Goal: Transaction & Acquisition: Purchase product/service

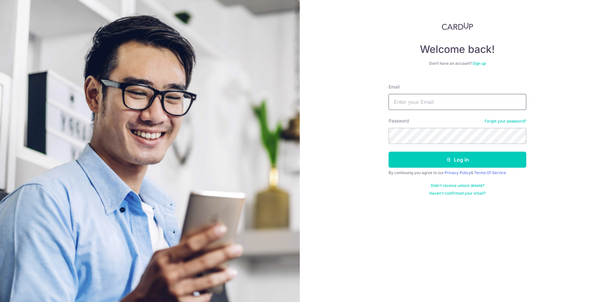
click at [418, 101] on input "Email" at bounding box center [457, 102] width 138 height 16
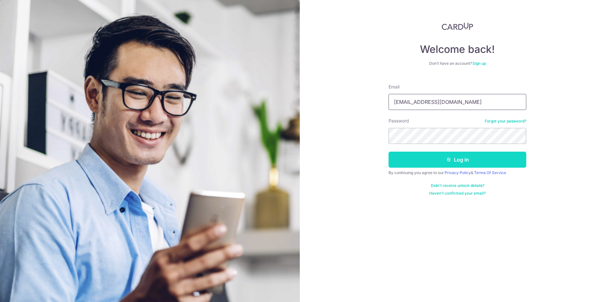
type input "chenxinliu1993@hotmail.com"
click at [434, 160] on button "Log in" at bounding box center [457, 159] width 138 height 16
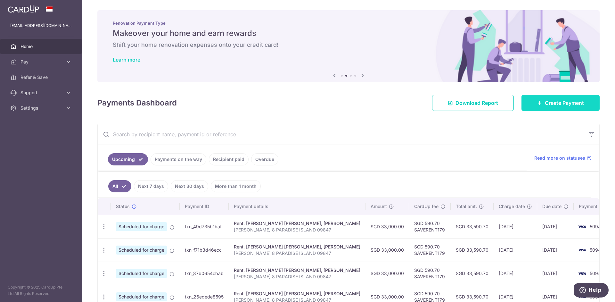
click at [559, 105] on span "Create Payment" at bounding box center [564, 103] width 39 height 8
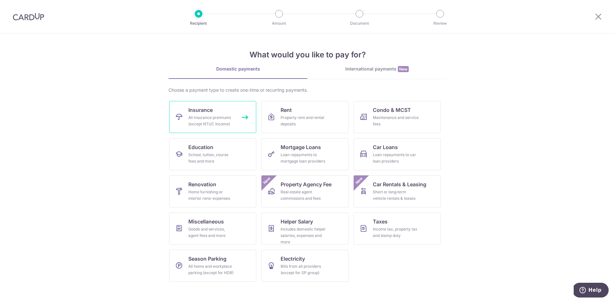
click at [231, 114] on link "Insurance All insurance premiums (except NTUC Income)" at bounding box center [212, 117] width 87 height 32
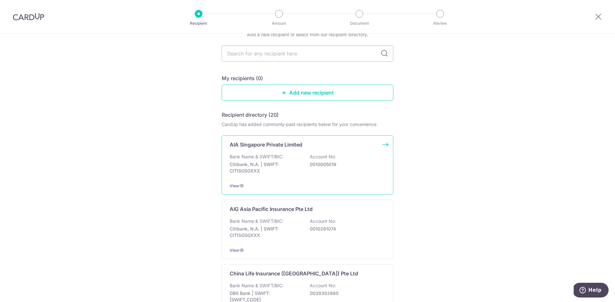
scroll to position [37, 0]
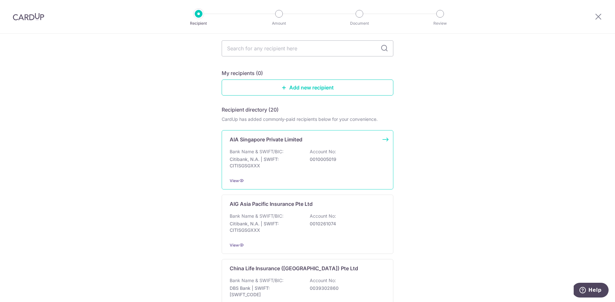
click at [290, 161] on p "Citibank, N.A. | SWIFT: CITISGSGXXX" at bounding box center [266, 162] width 72 height 13
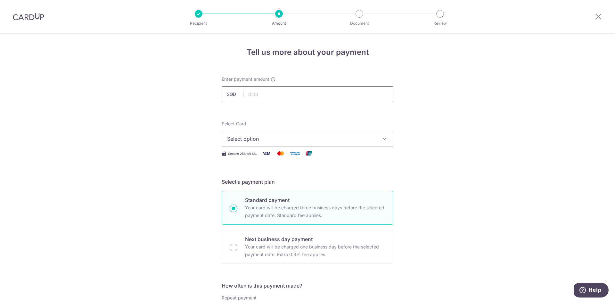
click at [261, 93] on input "text" at bounding box center [308, 94] width 172 height 16
type input "3,193.40"
click at [253, 142] on span "Select option" at bounding box center [301, 139] width 149 height 8
click at [256, 184] on span "**** 5094" at bounding box center [254, 185] width 25 height 8
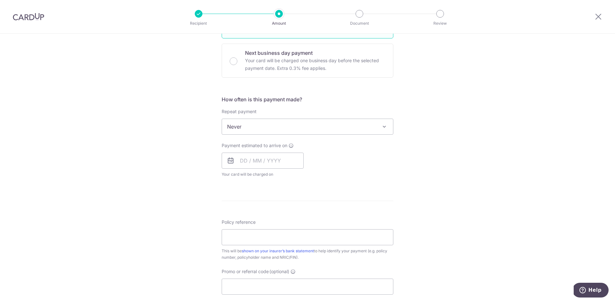
scroll to position [196, 0]
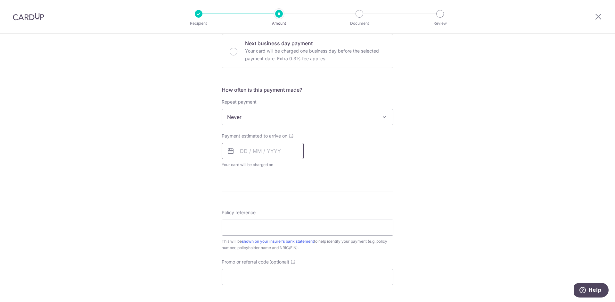
click at [255, 154] on input "text" at bounding box center [263, 151] width 82 height 16
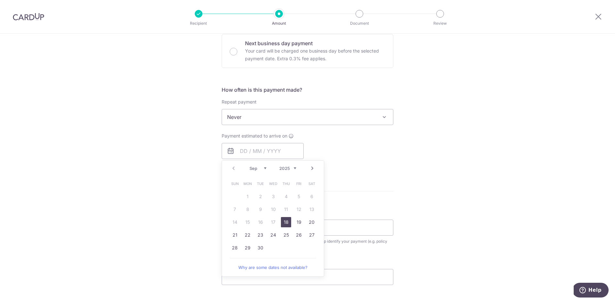
click at [287, 221] on link "18" at bounding box center [286, 222] width 10 height 10
type input "18/09/2025"
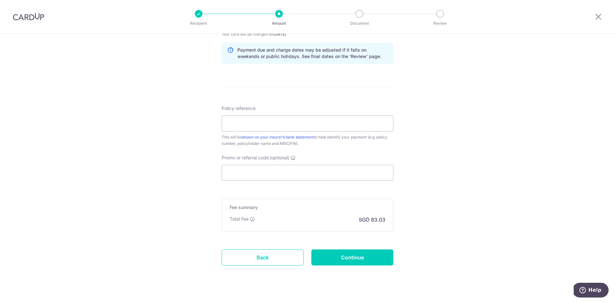
scroll to position [328, 0]
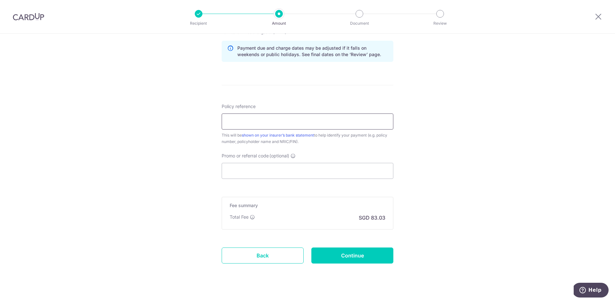
click at [237, 118] on input "Policy reference" at bounding box center [308, 121] width 172 height 16
type input "H2380012860"
click at [252, 170] on input "Promo or referral code (optional)" at bounding box center [308, 171] width 172 height 16
paste input "OFF225"
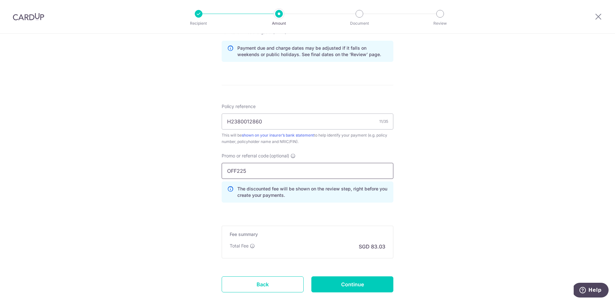
type input "OFF225"
click at [205, 146] on div "Tell us more about your payment Enter payment amount SGD 3,193.40 3193.40 Selec…" at bounding box center [307, 23] width 615 height 634
click at [340, 281] on input "Continue" at bounding box center [352, 284] width 82 height 16
type input "Create Schedule"
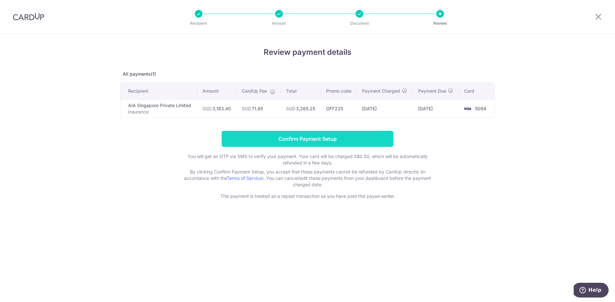
click at [296, 138] on input "Confirm Payment Setup" at bounding box center [308, 139] width 172 height 16
